Goal: Task Accomplishment & Management: Use online tool/utility

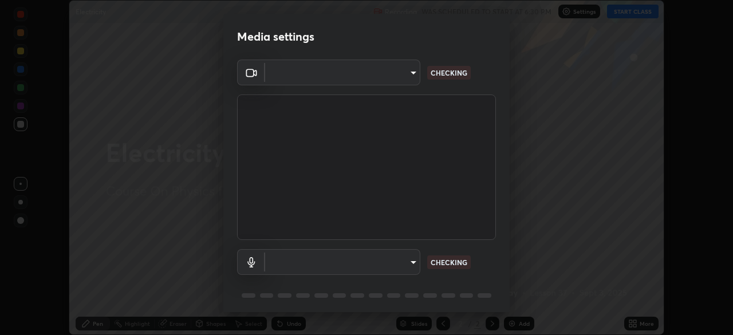
scroll to position [335, 733]
type input "1aa9a2346586593530aac2cf173ef8fd9a708ba55414d838fbce605f7d08cc12"
type input "default"
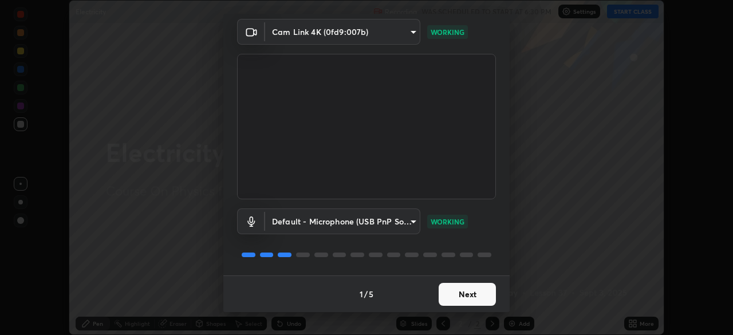
click at [479, 295] on button "Next" at bounding box center [466, 294] width 57 height 23
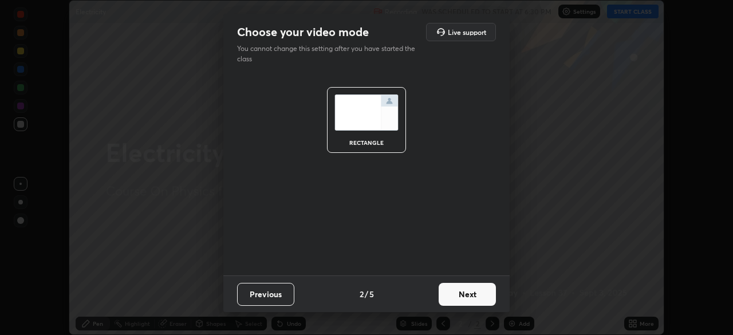
scroll to position [0, 0]
click at [483, 288] on button "Next" at bounding box center [466, 294] width 57 height 23
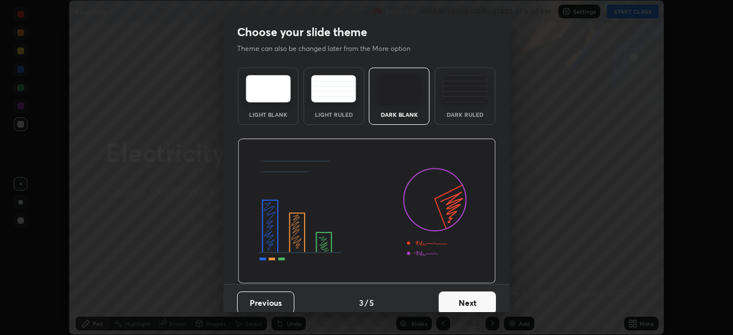
click at [484, 295] on button "Next" at bounding box center [466, 302] width 57 height 23
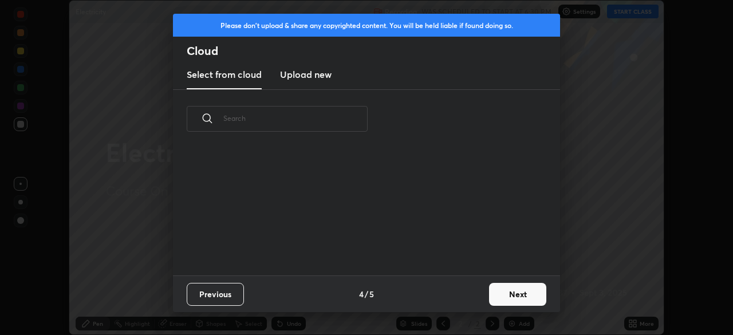
click at [519, 292] on button "Next" at bounding box center [517, 294] width 57 height 23
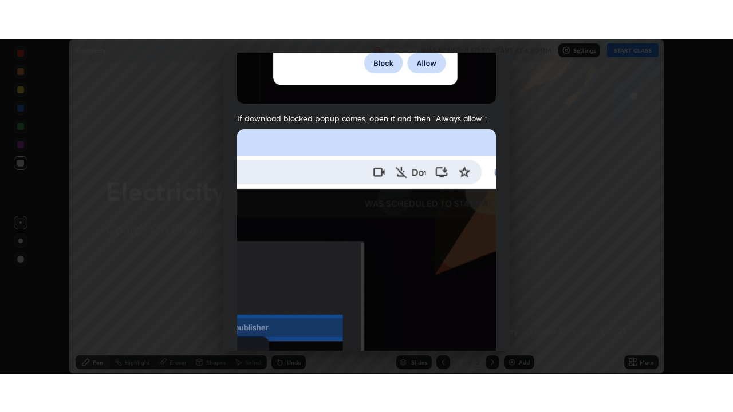
scroll to position [274, 0]
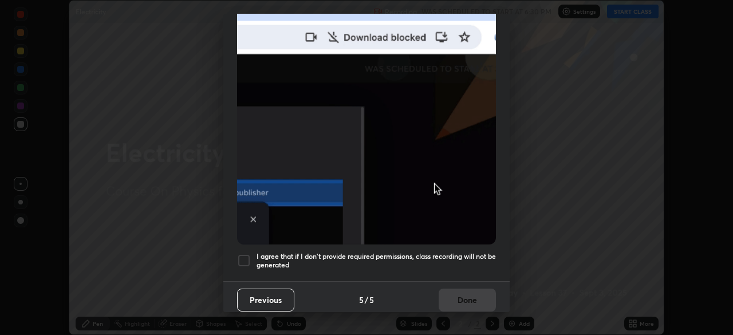
click at [248, 254] on div at bounding box center [244, 261] width 14 height 14
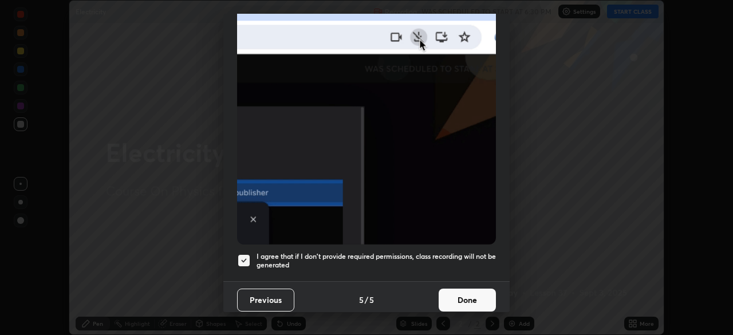
click at [465, 290] on button "Done" at bounding box center [466, 300] width 57 height 23
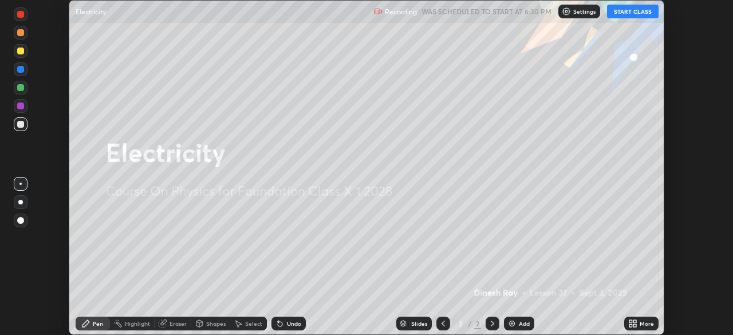
click at [634, 321] on icon at bounding box center [634, 321] width 3 height 3
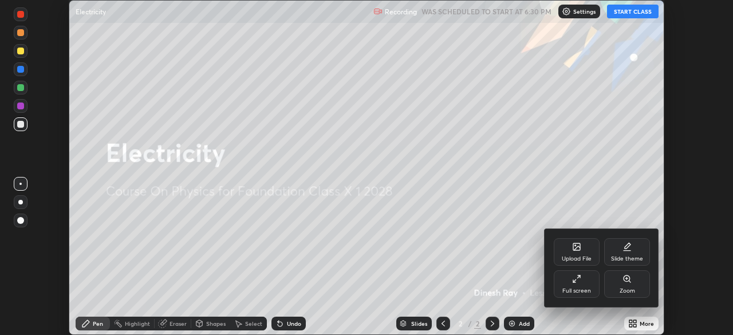
click at [583, 288] on div "Full screen" at bounding box center [576, 291] width 29 height 6
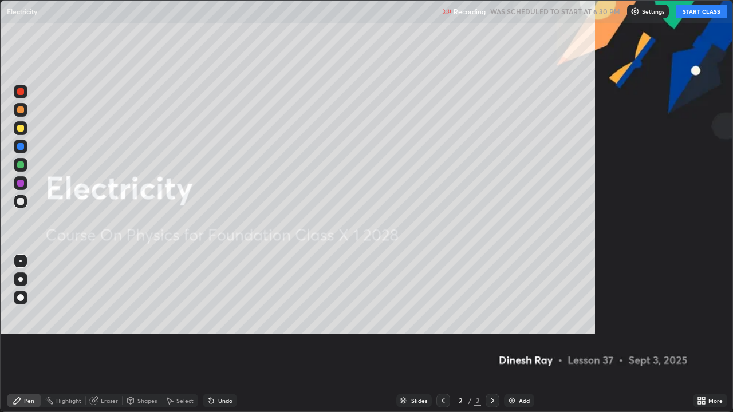
scroll to position [412, 733]
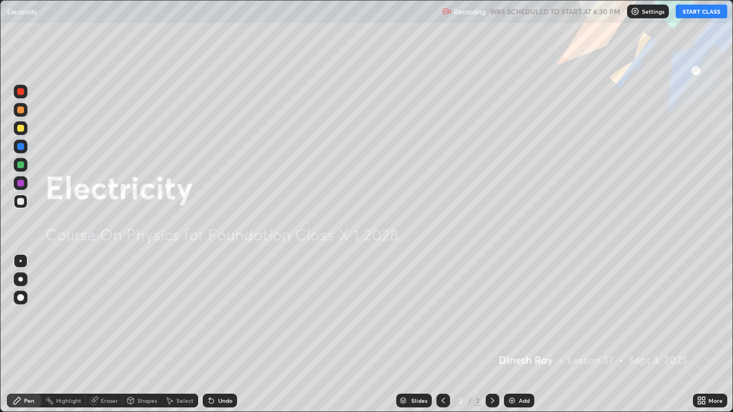
click at [701, 11] on button "START CLASS" at bounding box center [701, 12] width 52 height 14
click at [21, 279] on div at bounding box center [20, 279] width 5 height 5
click at [23, 108] on div at bounding box center [20, 109] width 7 height 7
click at [25, 127] on div at bounding box center [21, 128] width 14 height 14
click at [525, 334] on div "Add" at bounding box center [524, 401] width 11 height 6
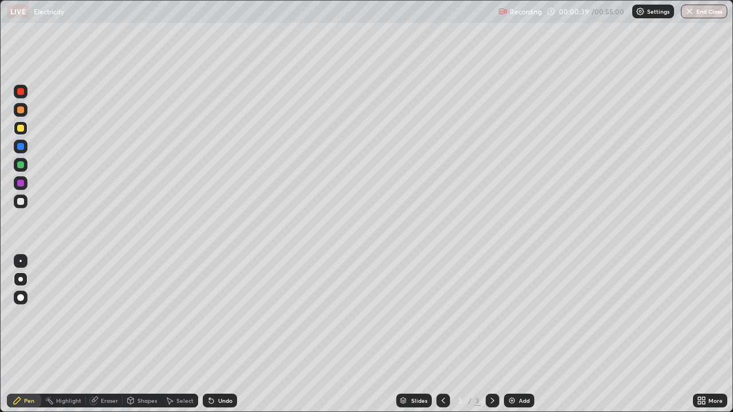
click at [25, 128] on div at bounding box center [21, 128] width 14 height 14
click at [14, 148] on div at bounding box center [21, 147] width 14 height 14
click at [220, 334] on div "Undo" at bounding box center [220, 401] width 34 height 14
click at [25, 133] on div at bounding box center [21, 128] width 14 height 14
click at [22, 206] on div at bounding box center [21, 202] width 14 height 14
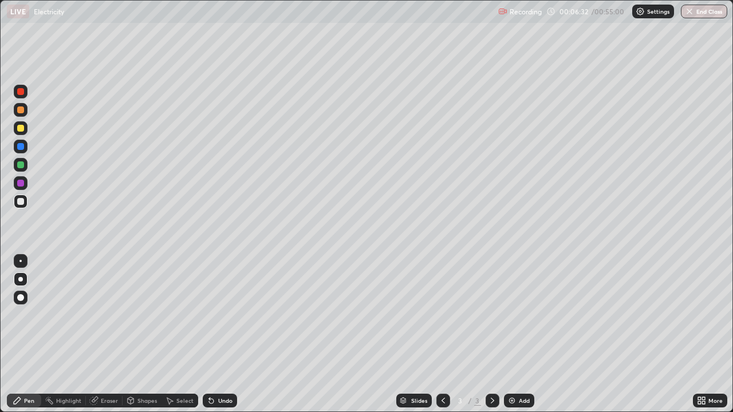
click at [517, 334] on div "Add" at bounding box center [519, 401] width 30 height 14
click at [25, 131] on div at bounding box center [21, 128] width 14 height 14
click at [216, 334] on div "Undo" at bounding box center [220, 401] width 34 height 14
click at [218, 334] on div "Undo" at bounding box center [220, 401] width 34 height 14
click at [222, 334] on div "Undo" at bounding box center [225, 401] width 14 height 6
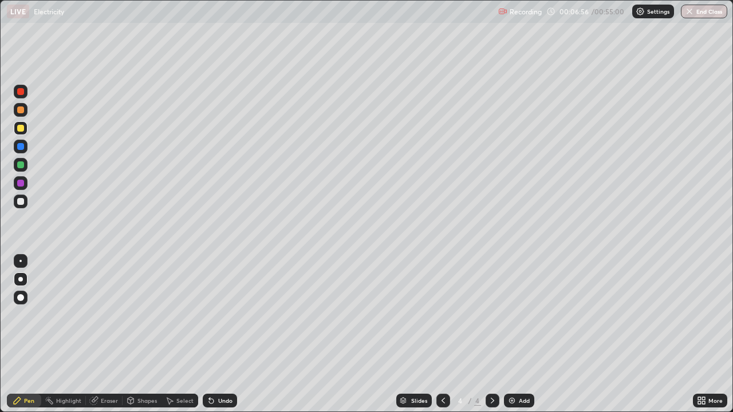
click at [224, 334] on div "Undo" at bounding box center [220, 401] width 34 height 14
click at [222, 334] on div "Undo" at bounding box center [225, 401] width 14 height 6
click at [223, 334] on div "Undo" at bounding box center [225, 401] width 14 height 6
click at [220, 334] on div "Undo" at bounding box center [220, 401] width 34 height 14
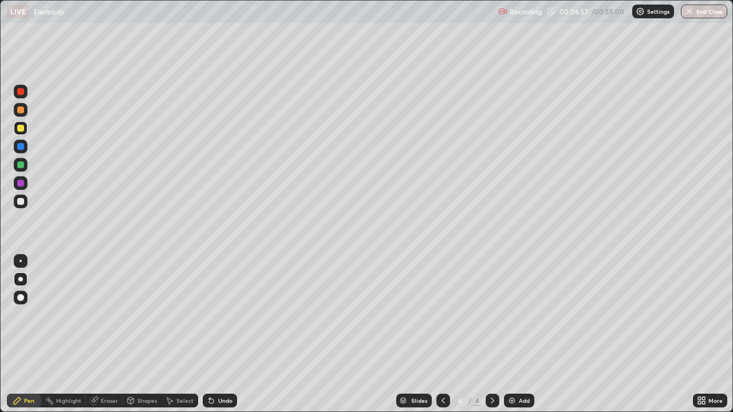
click at [220, 334] on div "Undo" at bounding box center [220, 401] width 34 height 14
click at [219, 334] on div "Undo" at bounding box center [220, 401] width 34 height 14
click at [221, 334] on div "Undo" at bounding box center [225, 401] width 14 height 6
click at [19, 109] on div at bounding box center [20, 109] width 7 height 7
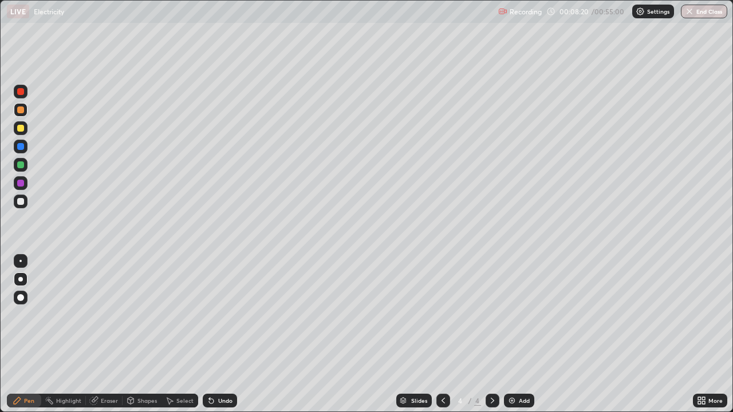
click at [21, 165] on div at bounding box center [20, 164] width 7 height 7
click at [25, 132] on div at bounding box center [21, 128] width 14 height 14
click at [508, 334] on img at bounding box center [511, 400] width 9 height 9
click at [144, 334] on div "Shapes" at bounding box center [146, 401] width 19 height 6
click at [441, 334] on icon at bounding box center [442, 400] width 9 height 9
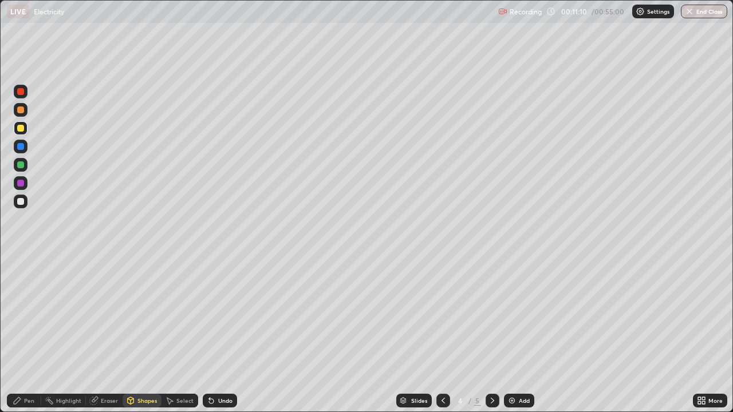
click at [491, 334] on icon at bounding box center [492, 400] width 9 height 9
click at [155, 334] on div "Shapes" at bounding box center [141, 401] width 39 height 14
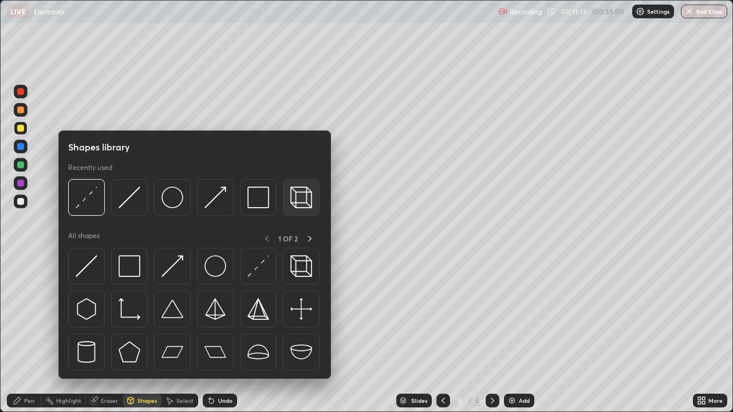
click at [298, 204] on img at bounding box center [301, 198] width 22 height 22
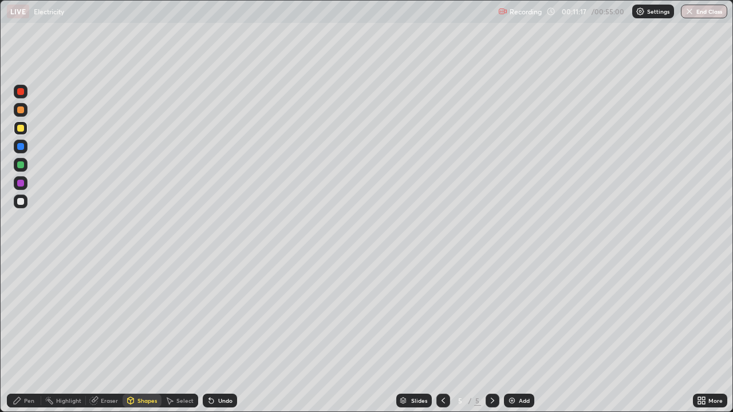
click at [223, 334] on div "Undo" at bounding box center [225, 401] width 14 height 6
click at [20, 148] on div at bounding box center [20, 146] width 7 height 7
click at [26, 334] on div "Pen" at bounding box center [29, 401] width 10 height 6
click at [19, 168] on div at bounding box center [20, 164] width 7 height 7
click at [104, 334] on div "Eraser" at bounding box center [109, 401] width 17 height 6
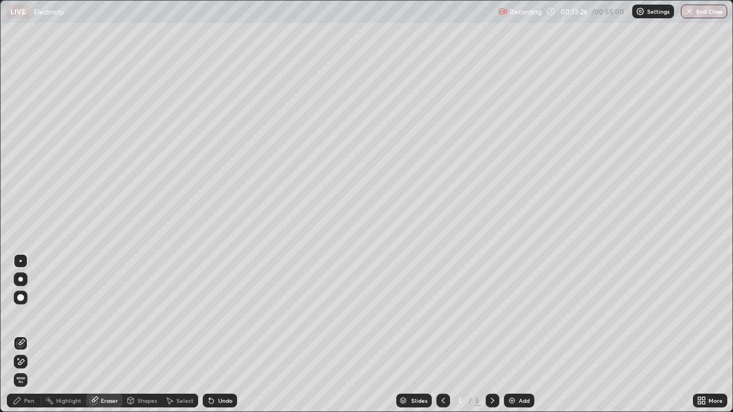
click at [25, 334] on div "Pen" at bounding box center [29, 401] width 10 height 6
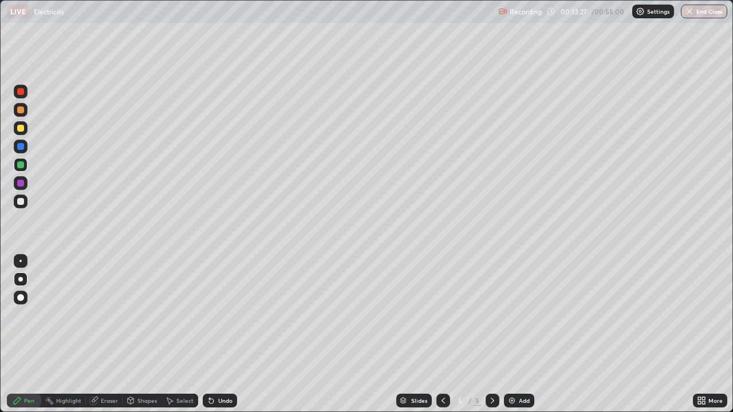
click at [25, 203] on div at bounding box center [21, 202] width 14 height 14
click at [16, 169] on div at bounding box center [21, 165] width 14 height 14
click at [21, 203] on div at bounding box center [20, 201] width 7 height 7
click at [23, 108] on div at bounding box center [20, 109] width 7 height 7
click at [523, 334] on div "Add" at bounding box center [524, 401] width 11 height 6
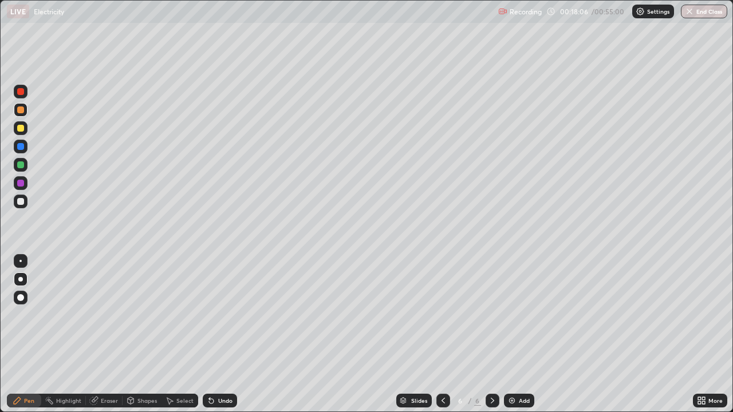
click at [22, 111] on div at bounding box center [20, 109] width 7 height 7
click at [144, 334] on div "Shapes" at bounding box center [146, 401] width 19 height 6
click at [218, 334] on div "Undo" at bounding box center [225, 401] width 14 height 6
click at [26, 334] on div "Pen" at bounding box center [24, 401] width 34 height 14
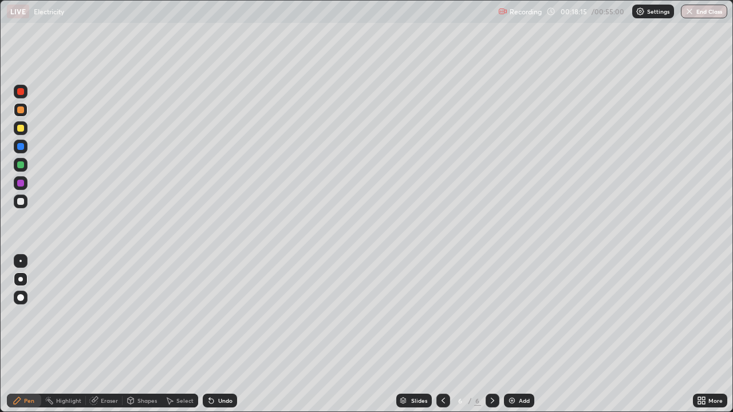
click at [21, 146] on div at bounding box center [20, 146] width 7 height 7
click at [21, 129] on div at bounding box center [20, 128] width 7 height 7
click at [19, 145] on div at bounding box center [20, 146] width 7 height 7
click at [21, 203] on div at bounding box center [20, 201] width 7 height 7
click at [21, 167] on div at bounding box center [20, 164] width 7 height 7
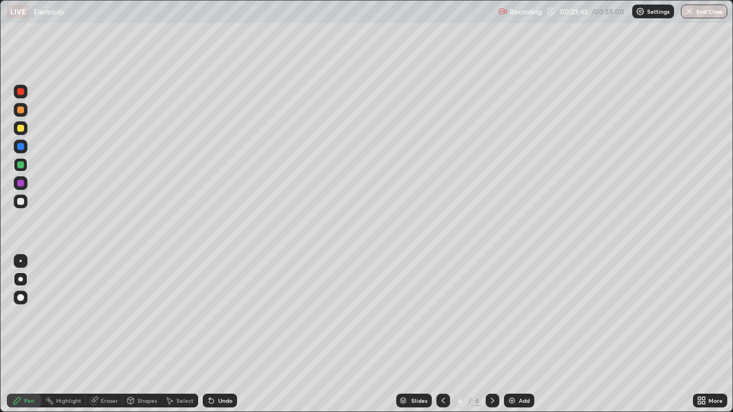
click at [509, 334] on img at bounding box center [511, 400] width 9 height 9
click at [226, 334] on div "Undo" at bounding box center [225, 401] width 14 height 6
click at [218, 334] on div "Undo" at bounding box center [220, 401] width 34 height 14
click at [442, 334] on icon at bounding box center [442, 400] width 9 height 9
click at [19, 128] on div at bounding box center [20, 128] width 7 height 7
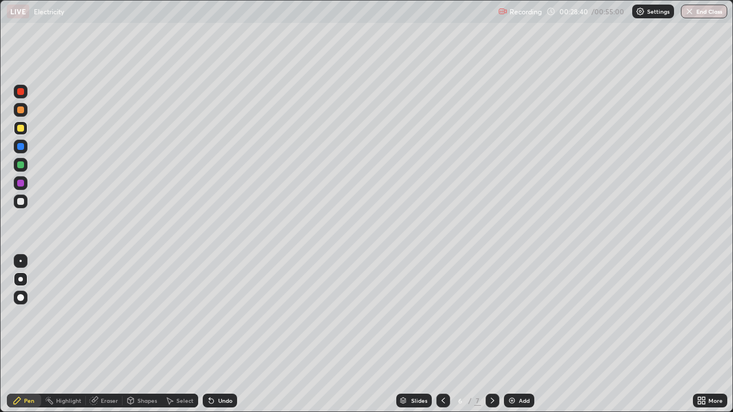
click at [493, 334] on icon at bounding box center [492, 400] width 9 height 9
click at [25, 203] on div at bounding box center [21, 202] width 14 height 14
click at [20, 149] on div at bounding box center [20, 146] width 7 height 7
click at [22, 203] on div at bounding box center [20, 201] width 7 height 7
click at [17, 111] on div at bounding box center [20, 109] width 7 height 7
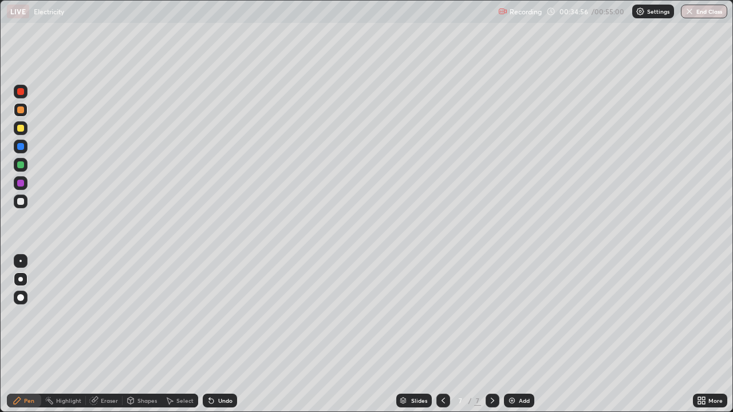
click at [519, 334] on div "Add" at bounding box center [524, 401] width 11 height 6
click at [23, 129] on div at bounding box center [20, 128] width 7 height 7
click at [446, 334] on div at bounding box center [443, 401] width 14 height 14
click at [494, 334] on icon at bounding box center [492, 400] width 9 height 9
click at [17, 128] on div at bounding box center [20, 128] width 7 height 7
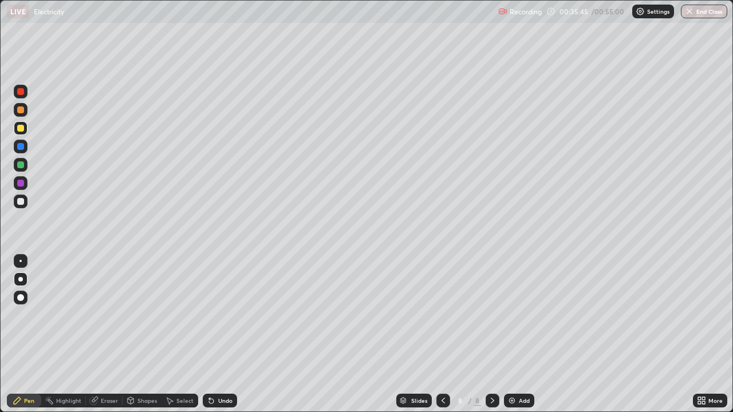
click at [26, 205] on div at bounding box center [21, 202] width 14 height 14
click at [223, 334] on div "Undo" at bounding box center [225, 401] width 14 height 6
click at [224, 334] on div "Undo" at bounding box center [225, 401] width 14 height 6
click at [227, 334] on div "Undo" at bounding box center [225, 401] width 14 height 6
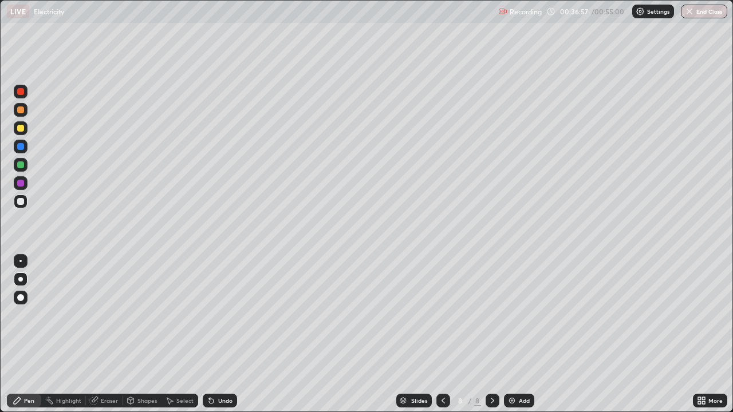
click at [23, 130] on div at bounding box center [20, 128] width 7 height 7
click at [106, 334] on div "Eraser" at bounding box center [109, 401] width 17 height 6
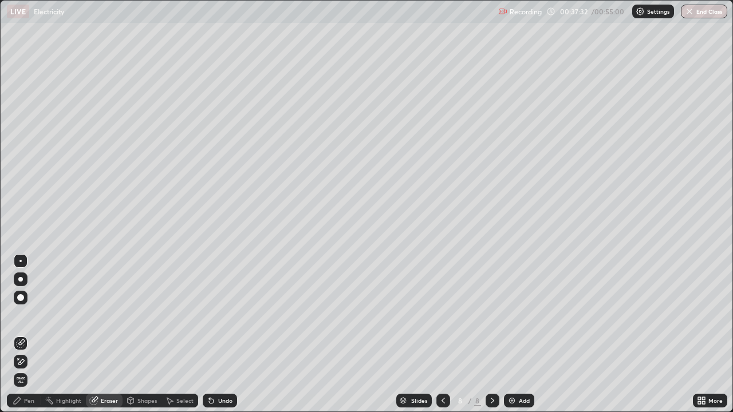
click at [28, 334] on div "Pen" at bounding box center [29, 401] width 10 height 6
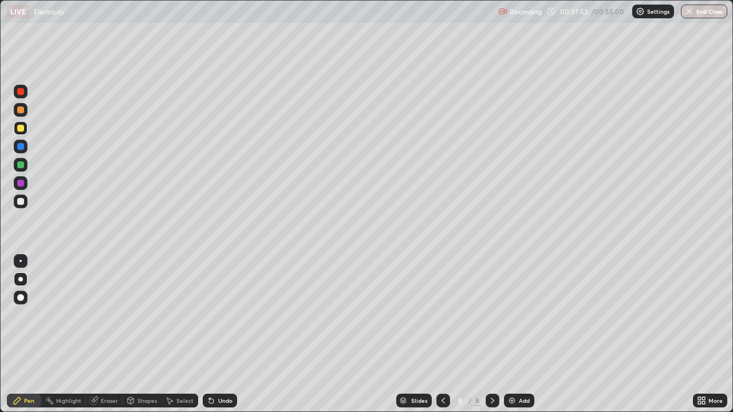
click at [219, 334] on div "Undo" at bounding box center [225, 401] width 14 height 6
click at [215, 334] on div "Undo" at bounding box center [220, 401] width 34 height 14
click at [706, 11] on button "End Class" at bounding box center [704, 12] width 46 height 14
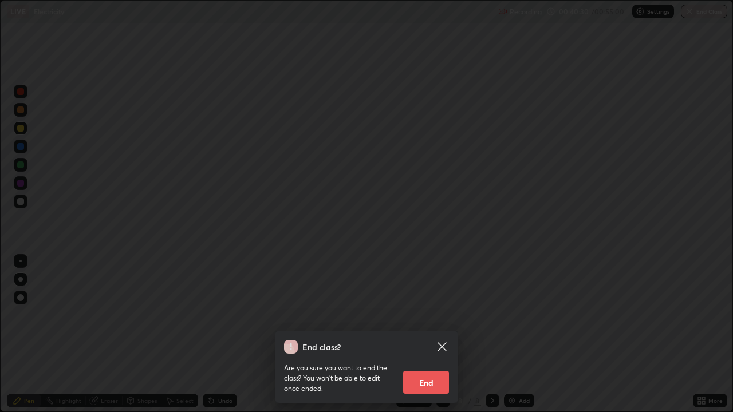
click at [434, 334] on button "End" at bounding box center [426, 382] width 46 height 23
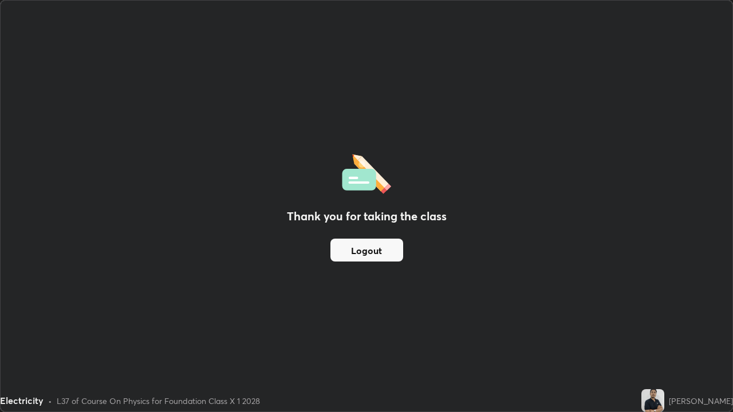
click at [384, 253] on button "Logout" at bounding box center [366, 250] width 73 height 23
